Goal: Information Seeking & Learning: Learn about a topic

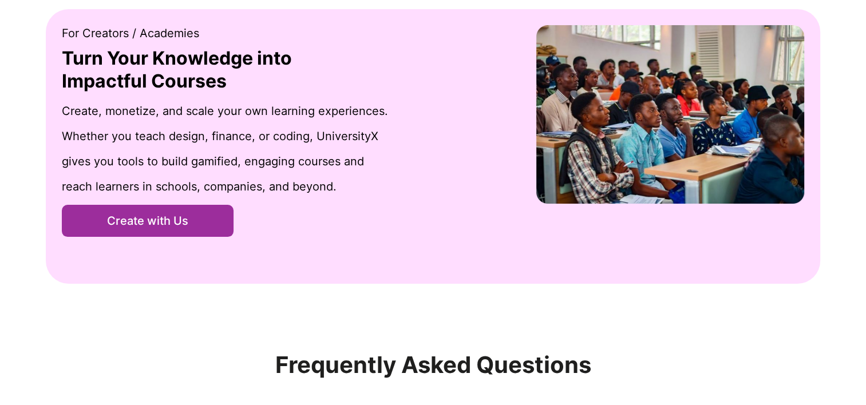
scroll to position [1711, 0]
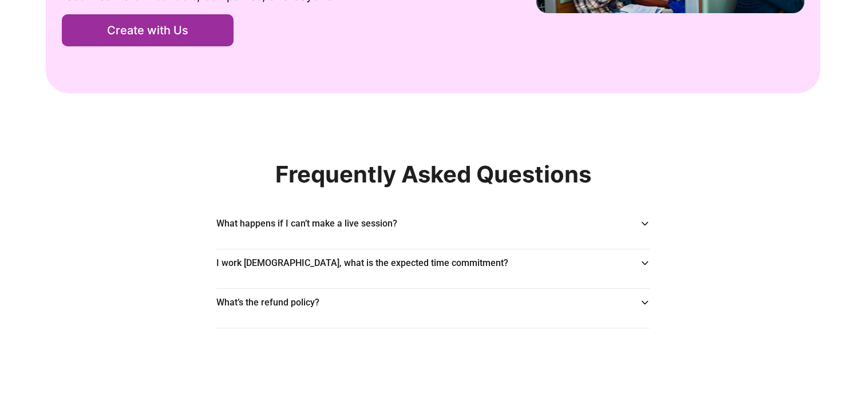
click at [398, 228] on div "What happens if I can’t make a live session?" at bounding box center [432, 224] width 433 height 14
click at [643, 223] on icon at bounding box center [645, 223] width 6 height 3
click at [643, 263] on icon at bounding box center [645, 263] width 10 height 9
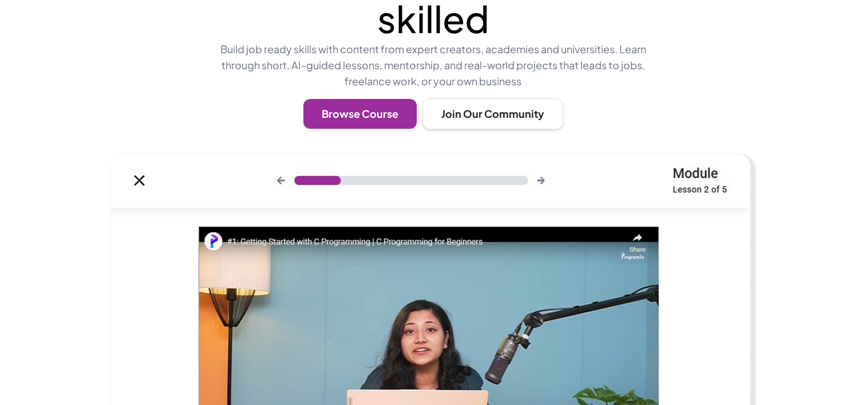
scroll to position [190, 0]
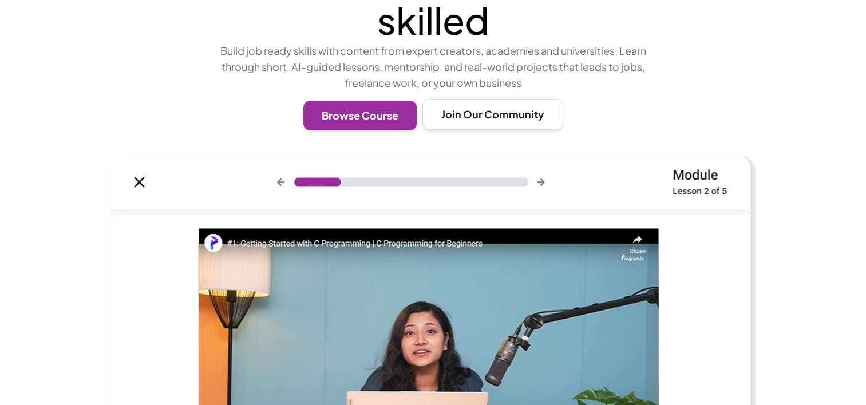
click at [481, 122] on button "Join Our Community" at bounding box center [492, 114] width 141 height 31
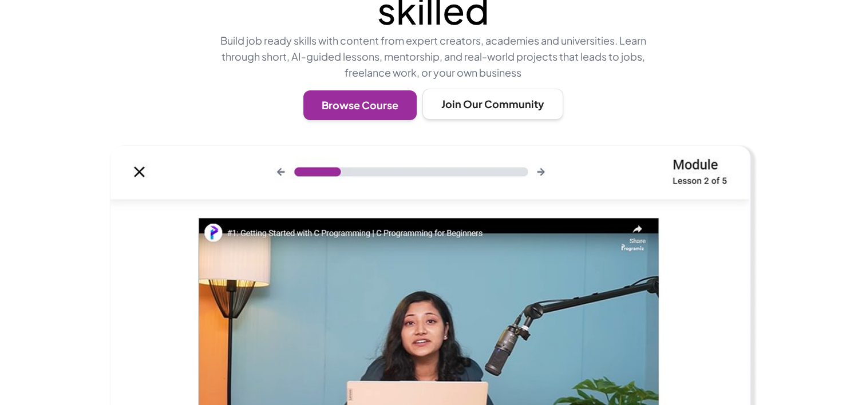
click at [471, 95] on button "Join Our Community" at bounding box center [492, 104] width 141 height 31
drag, startPoint x: 508, startPoint y: 98, endPoint x: 389, endPoint y: 86, distance: 119.6
click at [386, 96] on button "Browse Course" at bounding box center [359, 104] width 113 height 30
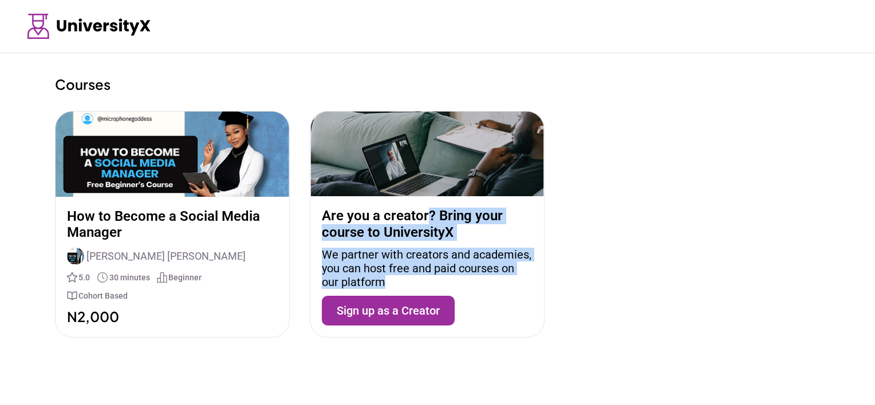
drag, startPoint x: 424, startPoint y: 215, endPoint x: 513, endPoint y: 290, distance: 115.8
click at [513, 290] on div "Are you a creator? Bring your course to UniversityX We partner with creators an…" at bounding box center [427, 266] width 234 height 141
click at [64, 29] on img at bounding box center [89, 26] width 124 height 25
click at [44, 27] on img at bounding box center [89, 26] width 124 height 25
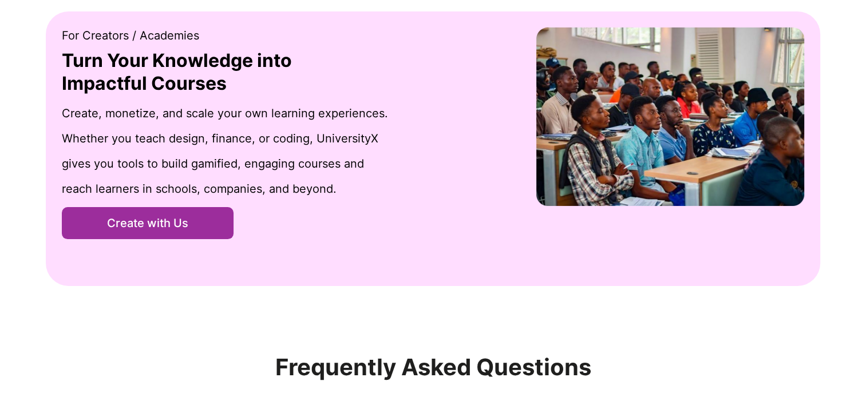
scroll to position [1711, 0]
